Goal: Task Accomplishment & Management: Use online tool/utility

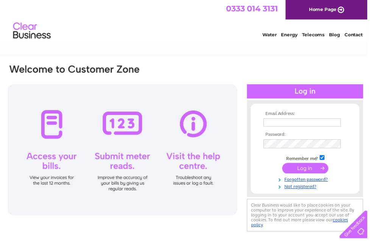
click at [290, 126] on input "text" at bounding box center [305, 124] width 78 height 8
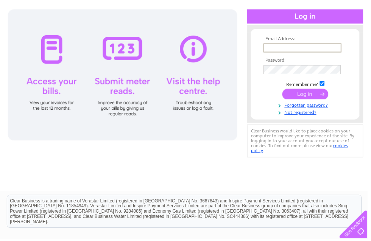
type input "Orchidshoes@hotmail.co.uk"
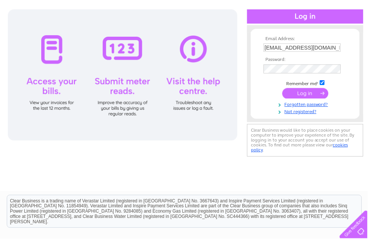
click at [315, 100] on input "submit" at bounding box center [308, 94] width 47 height 11
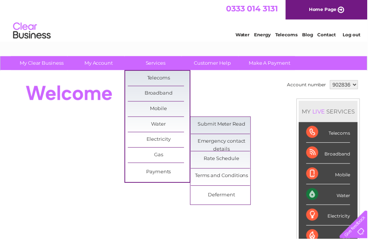
click at [225, 127] on link "Submit Meter Read" at bounding box center [224, 125] width 63 height 15
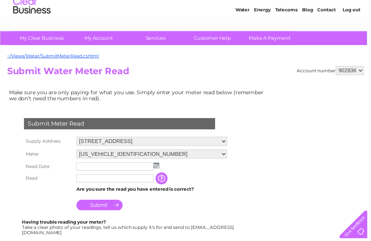
scroll to position [26, 0]
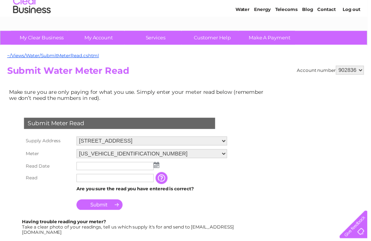
click at [157, 170] on img at bounding box center [158, 167] width 6 height 6
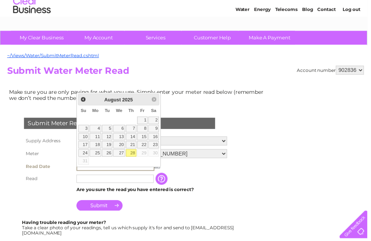
click at [135, 154] on link "28" at bounding box center [132, 155] width 11 height 8
type input "[DATE]"
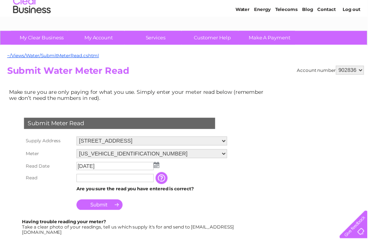
click at [120, 184] on input "text" at bounding box center [116, 180] width 78 height 8
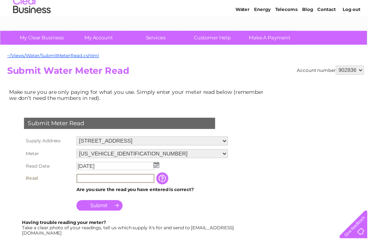
scroll to position [153, 0]
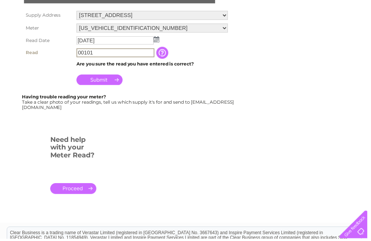
type input "00101"
click at [109, 86] on input "Submit" at bounding box center [100, 80] width 47 height 11
